Goal: Task Accomplishment & Management: Use online tool/utility

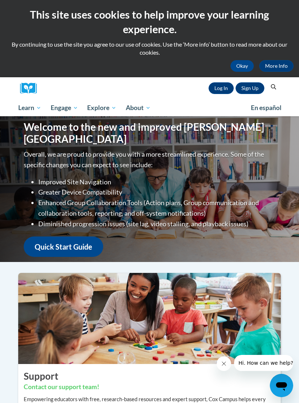
click at [217, 86] on link "Log In" at bounding box center [221, 88] width 25 height 12
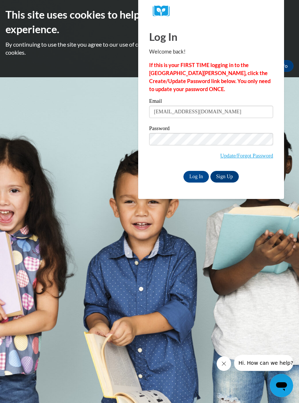
type input "[EMAIL_ADDRESS][DOMAIN_NAME]"
click at [197, 177] on input "Log In" at bounding box center [196, 177] width 26 height 12
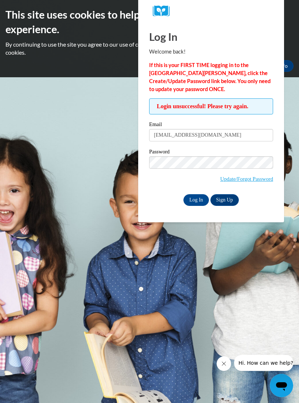
click at [197, 200] on input "Log In" at bounding box center [196, 200] width 26 height 12
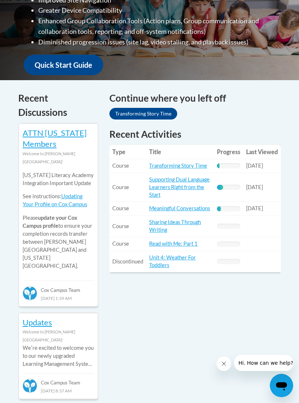
scroll to position [273, 0]
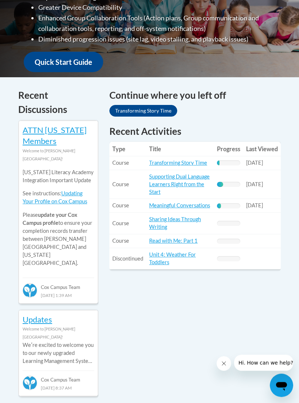
click at [190, 179] on link "Supporting Dual Language Learners Right from the Start" at bounding box center [179, 185] width 61 height 22
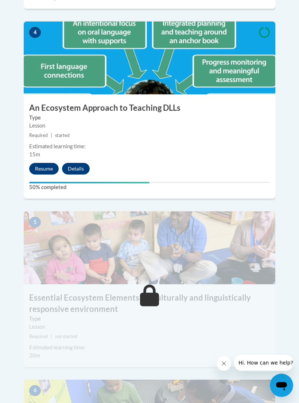
click at [49, 163] on button "Resume" at bounding box center [44, 169] width 30 height 12
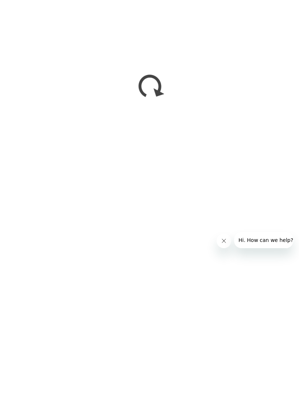
scroll to position [1066, 0]
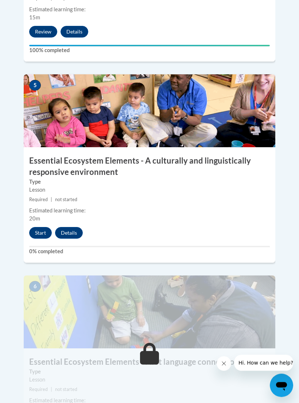
scroll to position [1003, 0]
click at [38, 227] on button "Start" at bounding box center [40, 233] width 23 height 12
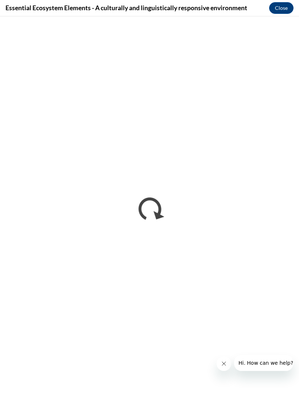
scroll to position [1003, 0]
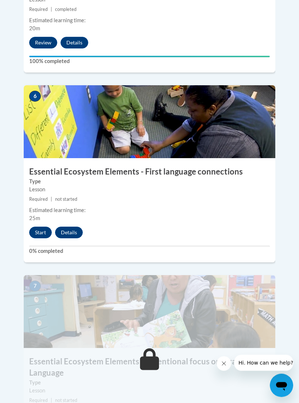
scroll to position [1194, 0]
click at [36, 227] on button "Start" at bounding box center [40, 233] width 23 height 12
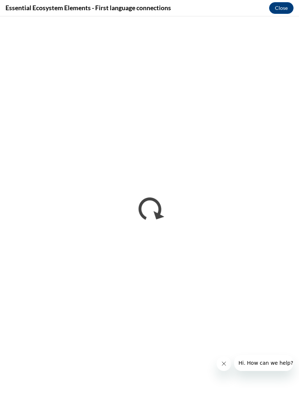
scroll to position [0, 0]
